Goal: Task Accomplishment & Management: Use online tool/utility

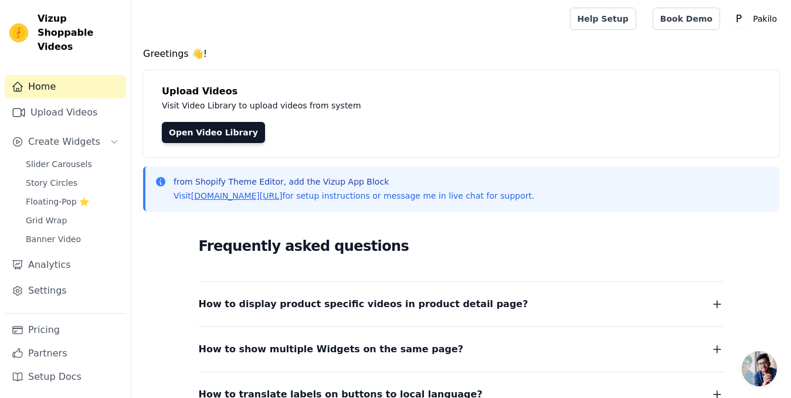
drag, startPoint x: 445, startPoint y: 26, endPoint x: 369, endPoint y: 24, distance: 75.7
drag, startPoint x: 369, startPoint y: 24, endPoint x: 341, endPoint y: 37, distance: 31.0
drag, startPoint x: 341, startPoint y: 37, endPoint x: 315, endPoint y: 43, distance: 26.5
drag, startPoint x: 315, startPoint y: 43, endPoint x: 284, endPoint y: 48, distance: 32.1
drag, startPoint x: 284, startPoint y: 48, endPoint x: 224, endPoint y: 40, distance: 60.4
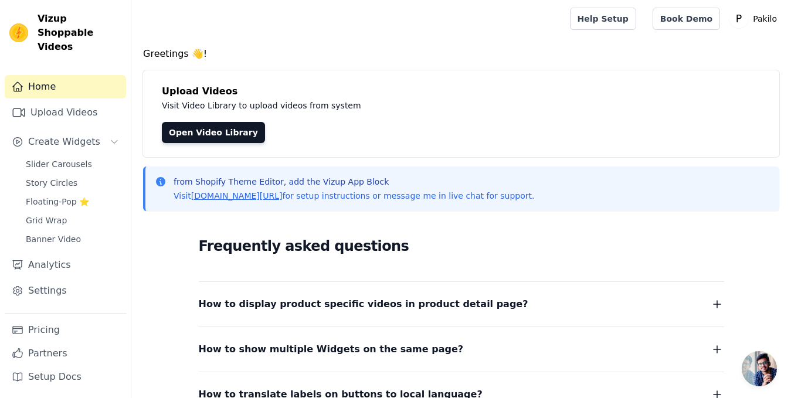
click at [224, 40] on main "Greetings 👋! Upload Videos Visit Video Library to upload videos from system Ope…" at bounding box center [461, 298] width 660 height 521
click at [236, 58] on h4 "Greetings 👋!" at bounding box center [461, 54] width 636 height 14
drag, startPoint x: 269, startPoint y: 31, endPoint x: 233, endPoint y: 19, distance: 37.3
click at [233, 19] on div at bounding box center [348, 19] width 415 height 38
click at [756, 12] on p "Pakilo" at bounding box center [764, 18] width 33 height 21
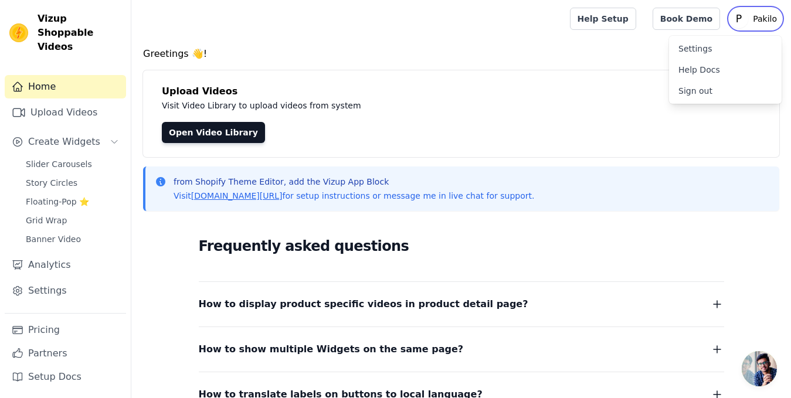
click at [756, 12] on p "Pakilo" at bounding box center [764, 18] width 33 height 21
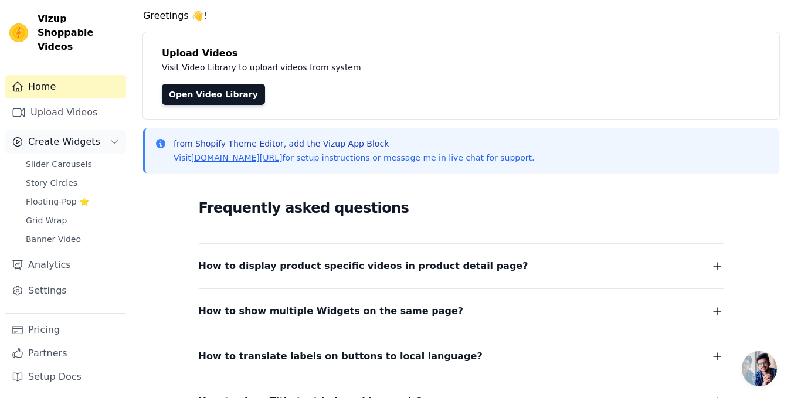
scroll to position [59, 0]
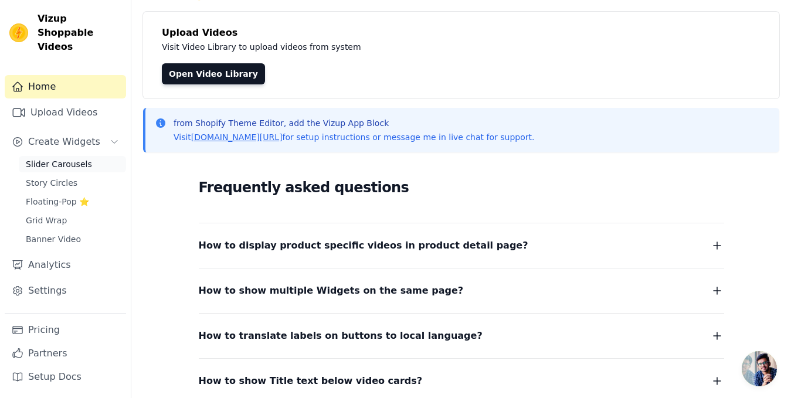
click at [70, 158] on span "Slider Carousels" at bounding box center [59, 164] width 66 height 12
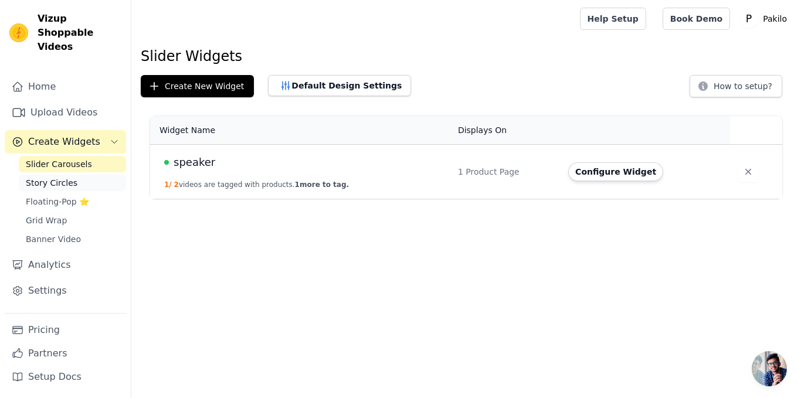
click at [47, 176] on link "Story Circles" at bounding box center [72, 183] width 107 height 16
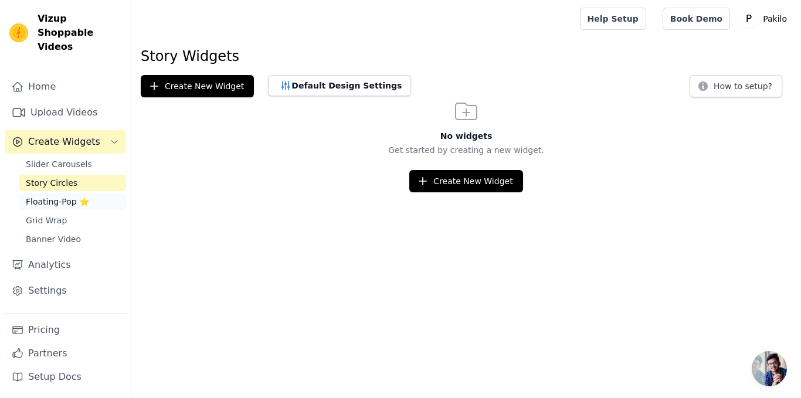
click at [53, 196] on span "Floating-Pop ⭐" at bounding box center [57, 202] width 63 height 12
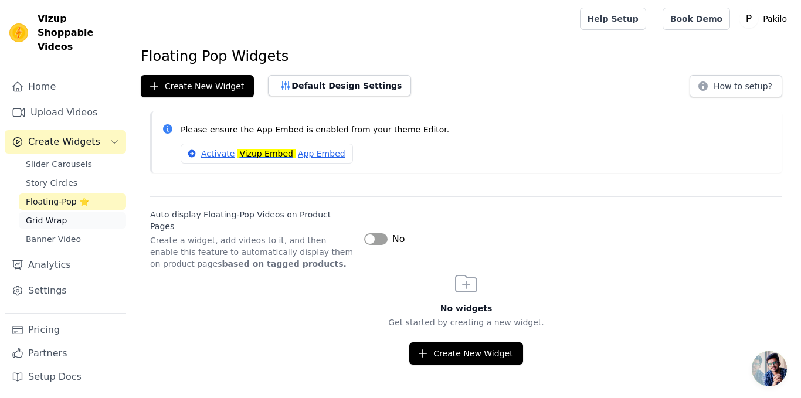
click at [53, 215] on span "Grid Wrap" at bounding box center [46, 221] width 41 height 12
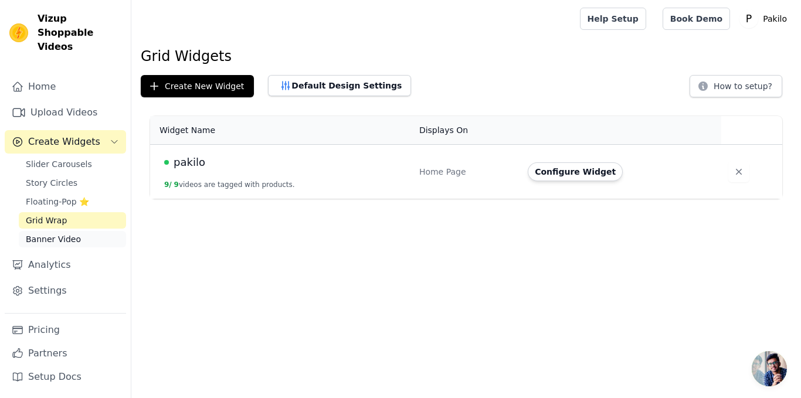
click at [53, 233] on span "Banner Video" at bounding box center [53, 239] width 55 height 12
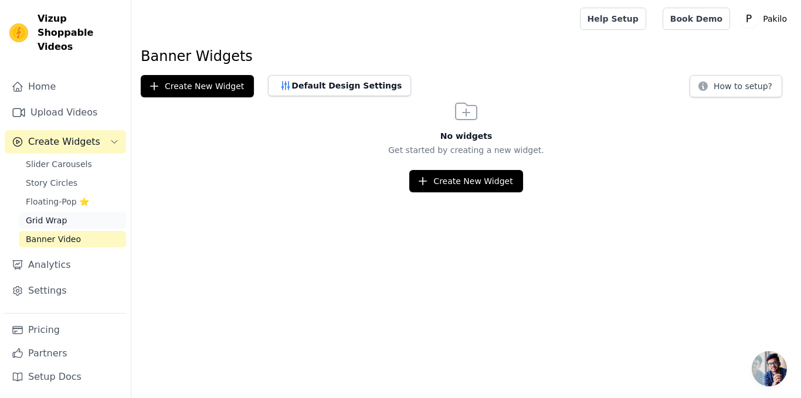
click at [50, 215] on span "Grid Wrap" at bounding box center [46, 221] width 41 height 12
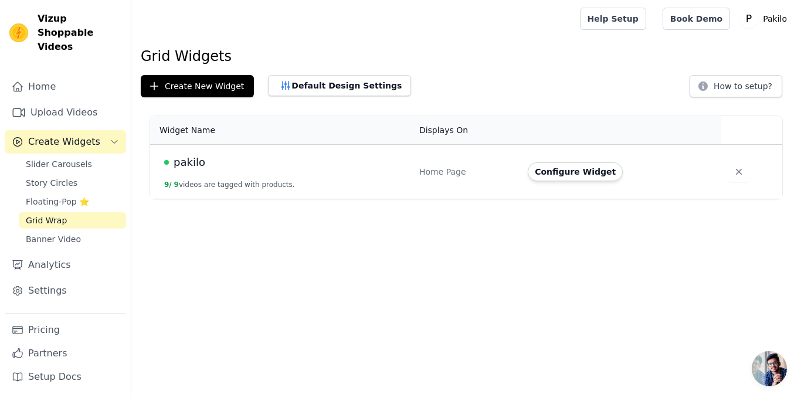
click at [388, 172] on td "pakilo 9 / 9 videos are tagged with products." at bounding box center [281, 172] width 262 height 55
click at [57, 175] on link "Story Circles" at bounding box center [72, 183] width 107 height 16
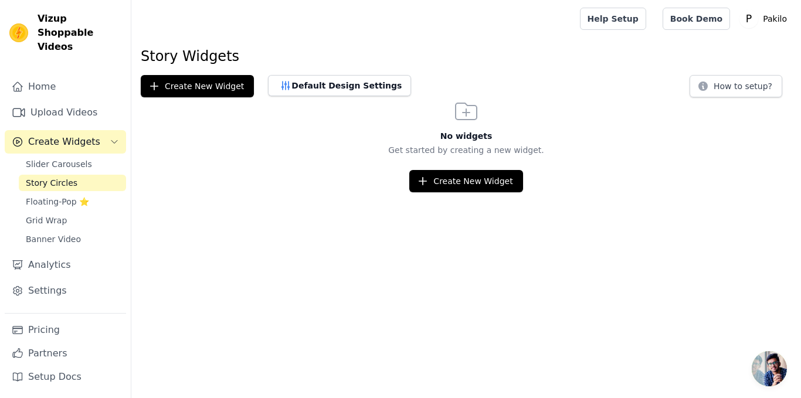
click at [57, 158] on div "Slider Carousels Story Circles Floating-Pop ⭐ Grid Wrap Banner Video" at bounding box center [72, 201] width 107 height 91
click at [57, 156] on link "Slider Carousels" at bounding box center [72, 164] width 107 height 16
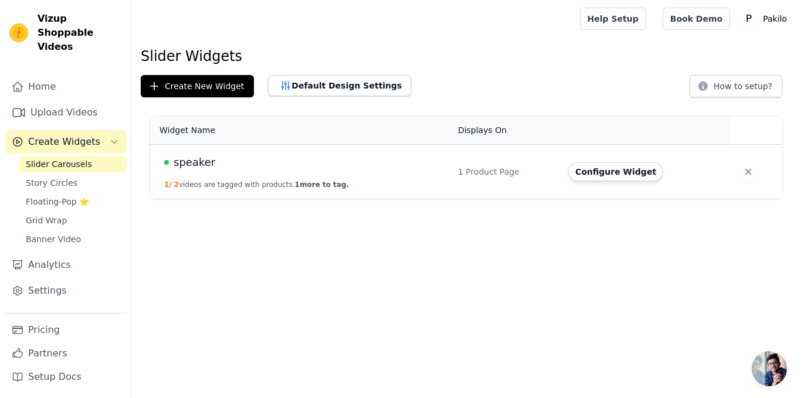
click at [329, 179] on td "speaker 1 / 2 videos are tagged with products. 1 more to tag." at bounding box center [300, 172] width 301 height 55
click at [369, 199] on html "Vizup Shoppable Videos Home Upload Videos Create Widgets Slider Carousels Story…" at bounding box center [400, 99] width 801 height 199
drag, startPoint x: 366, startPoint y: 256, endPoint x: 246, endPoint y: 262, distance: 120.4
click at [246, 199] on html "Vizup Shoppable Videos Home Upload Videos Create Widgets Slider Carousels Story…" at bounding box center [400, 99] width 801 height 199
click at [317, 185] on span "1 more to tag." at bounding box center [322, 185] width 54 height 8
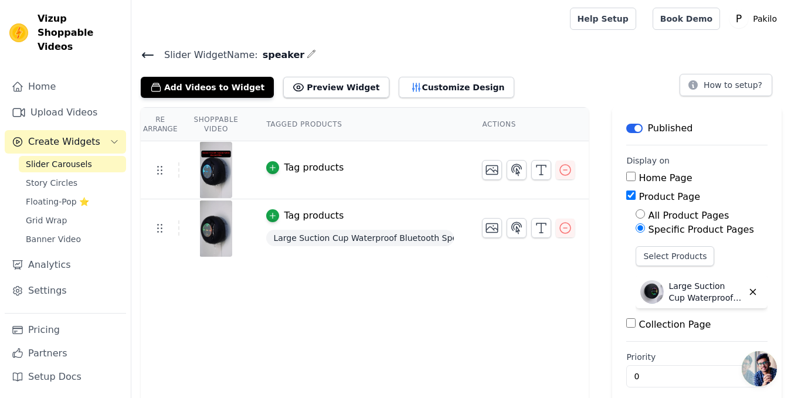
drag, startPoint x: 237, startPoint y: 38, endPoint x: 206, endPoint y: 18, distance: 36.4
drag, startPoint x: 206, startPoint y: 18, endPoint x: 196, endPoint y: 21, distance: 10.8
drag, startPoint x: 196, startPoint y: 21, endPoint x: 182, endPoint y: 20, distance: 14.1
drag, startPoint x: 182, startPoint y: 20, endPoint x: 141, endPoint y: 19, distance: 40.5
drag, startPoint x: 141, startPoint y: 19, endPoint x: 152, endPoint y: 12, distance: 13.5
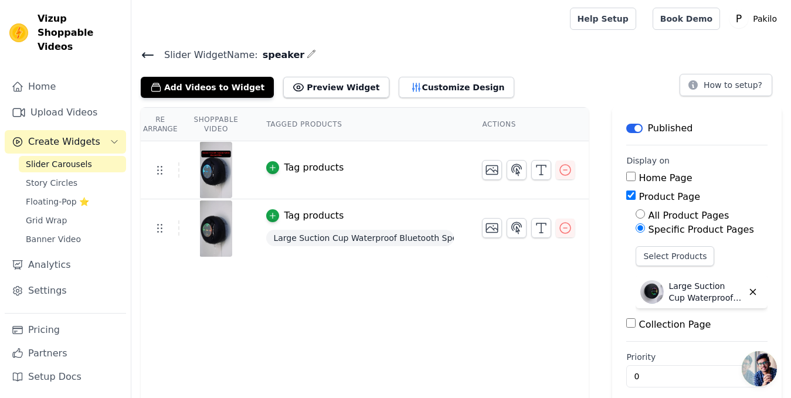
click at [152, 12] on div at bounding box center [348, 19] width 415 height 38
click at [151, 50] on icon at bounding box center [148, 55] width 14 height 14
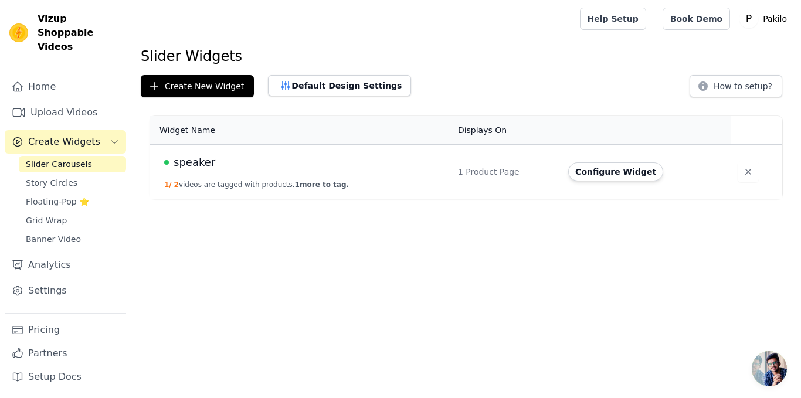
drag, startPoint x: 421, startPoint y: 269, endPoint x: 314, endPoint y: 261, distance: 106.9
click at [317, 199] on html "Vizup Shoppable Videos Home Upload Videos Create Widgets Slider Carousels Story…" at bounding box center [400, 99] width 801 height 199
click at [164, 80] on button "Create New Widget" at bounding box center [197, 86] width 113 height 22
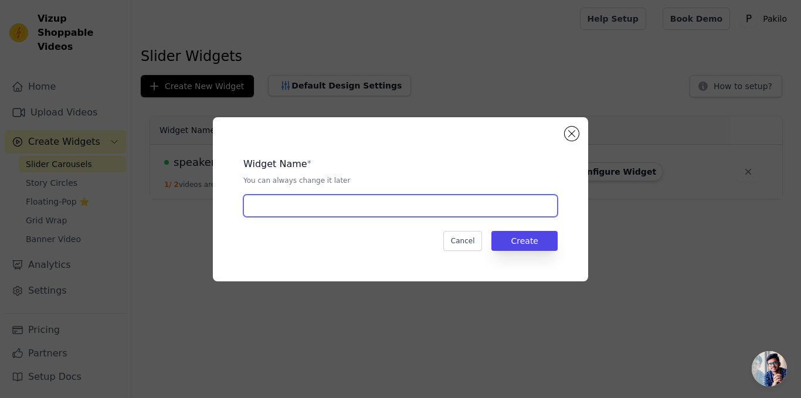
click at [256, 205] on input "text" at bounding box center [400, 206] width 314 height 22
type input "pet fur"
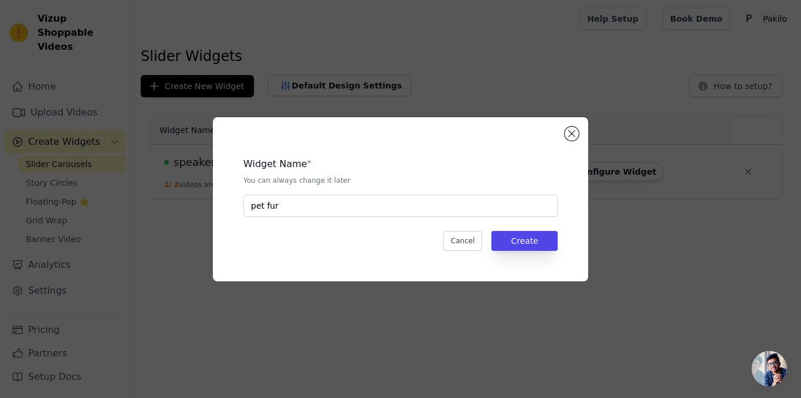
drag, startPoint x: 468, startPoint y: 175, endPoint x: 438, endPoint y: 167, distance: 31.0
drag, startPoint x: 438, startPoint y: 167, endPoint x: 367, endPoint y: 154, distance: 72.2
click at [366, 148] on div "Widget Name * You can always change it later pet fur" at bounding box center [400, 182] width 314 height 69
click at [525, 242] on button "Create" at bounding box center [524, 241] width 66 height 20
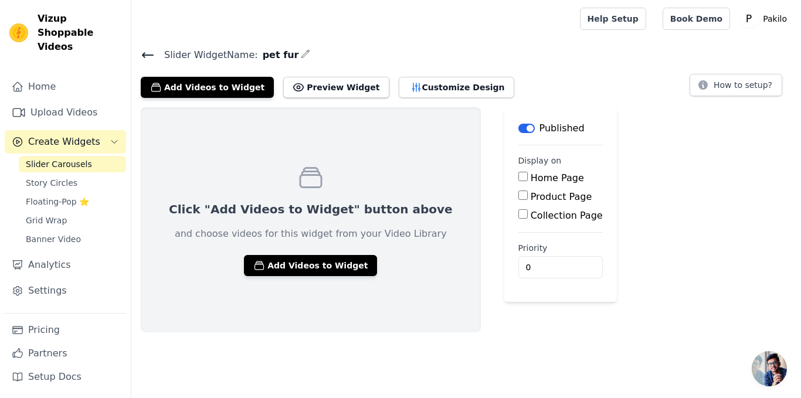
drag, startPoint x: 524, startPoint y: 72, endPoint x: 494, endPoint y: 56, distance: 33.6
drag, startPoint x: 489, startPoint y: 54, endPoint x: 475, endPoint y: 50, distance: 14.1
drag, startPoint x: 475, startPoint y: 50, endPoint x: 454, endPoint y: 45, distance: 22.3
drag, startPoint x: 454, startPoint y: 45, endPoint x: 407, endPoint y: 45, distance: 46.3
click at [407, 45] on main "Slider Widget Name: pet fur Add Videos to Widget Preview Widget Customize Desig…" at bounding box center [466, 185] width 670 height 295
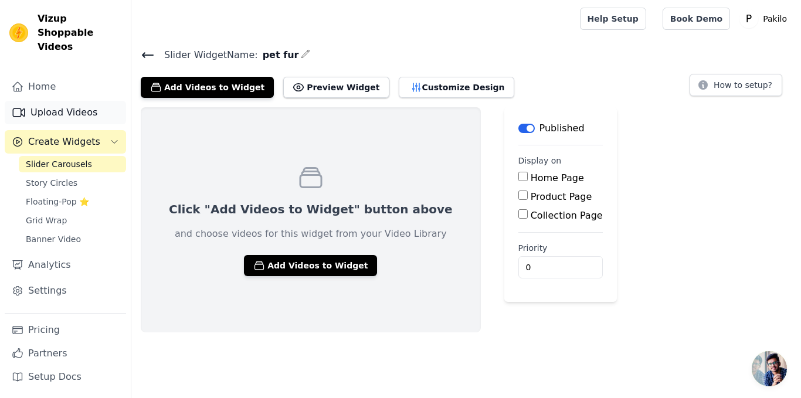
click at [45, 101] on link "Upload Videos" at bounding box center [65, 112] width 121 height 23
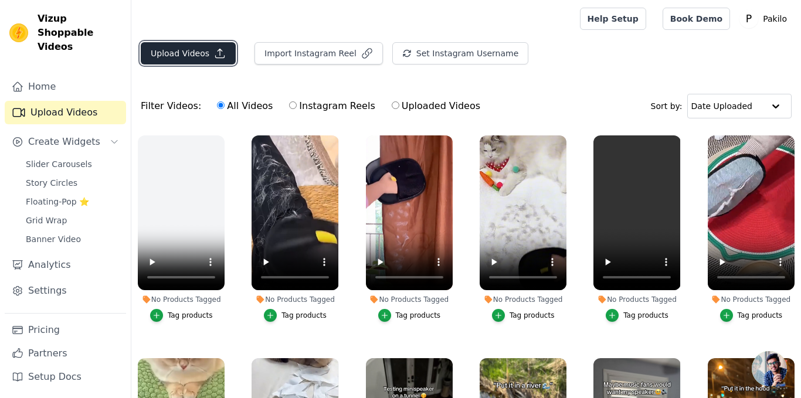
click at [167, 64] on button "Upload Videos" at bounding box center [188, 53] width 95 height 22
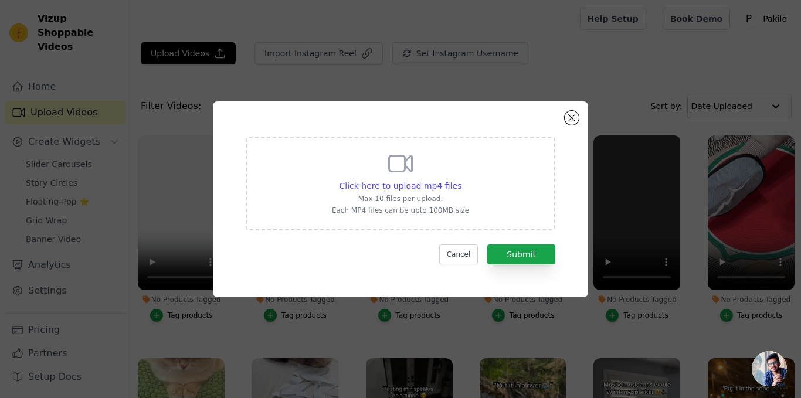
click at [560, 121] on div "Click here to upload mp4 files Max 10 files per upload. Each MP4 files can be u…" at bounding box center [400, 199] width 375 height 196
click at [561, 121] on div "Click here to upload mp4 files Max 10 files per upload. Each MP4 files can be u…" at bounding box center [400, 199] width 375 height 196
click at [576, 121] on button "Close modal" at bounding box center [572, 118] width 14 height 14
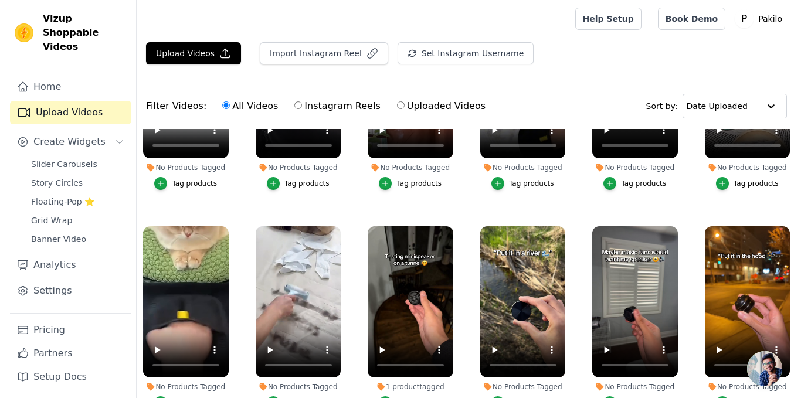
scroll to position [59, 0]
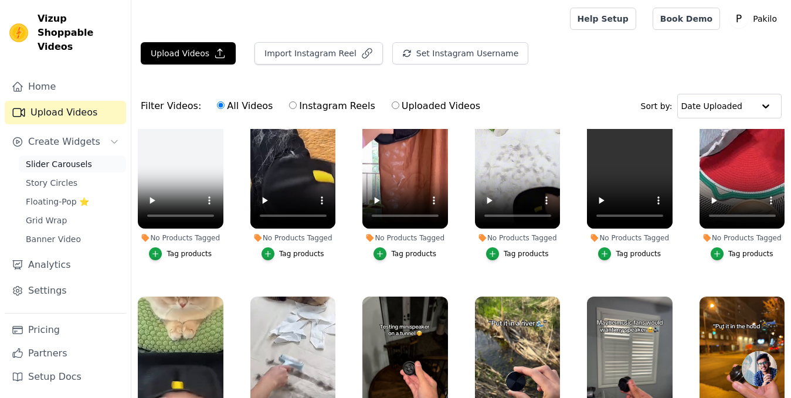
click at [47, 158] on span "Slider Carousels" at bounding box center [59, 164] width 66 height 12
